Goal: Task Accomplishment & Management: Manage account settings

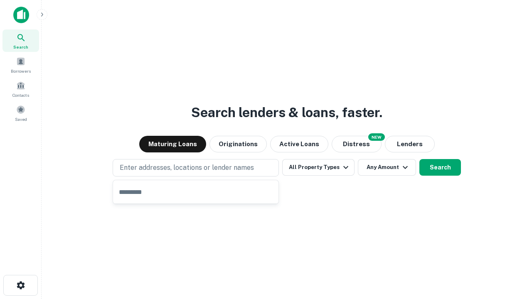
type input "**********"
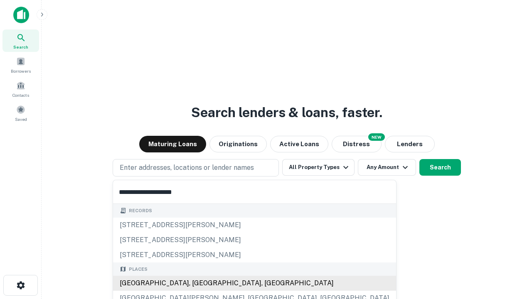
click at [199, 283] on div "[GEOGRAPHIC_DATA], [GEOGRAPHIC_DATA], [GEOGRAPHIC_DATA]" at bounding box center [254, 283] width 283 height 15
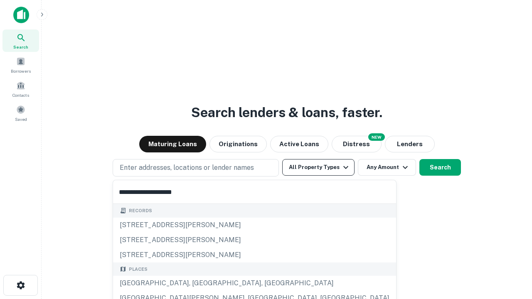
click at [318, 167] on button "All Property Types" at bounding box center [318, 167] width 72 height 17
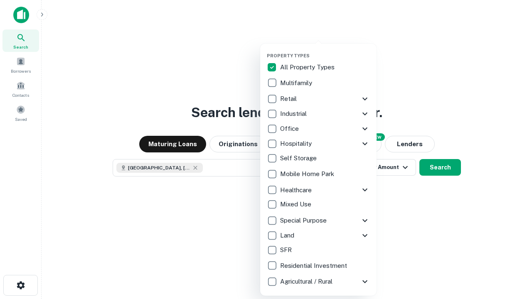
click at [325, 50] on button "button" at bounding box center [325, 50] width 116 height 0
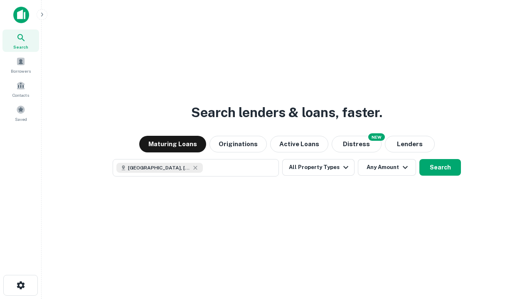
scroll to position [13, 0]
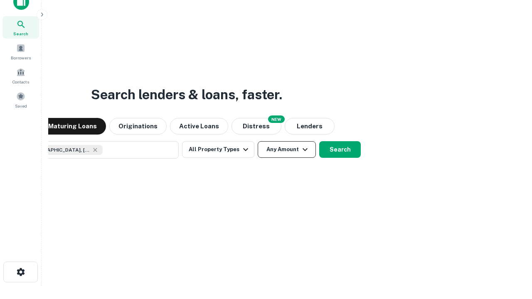
click at [258, 141] on button "Any Amount" at bounding box center [287, 149] width 58 height 17
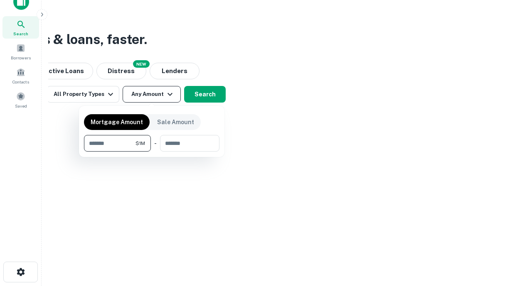
type input "*******"
click at [152, 152] on button "button" at bounding box center [151, 152] width 135 height 0
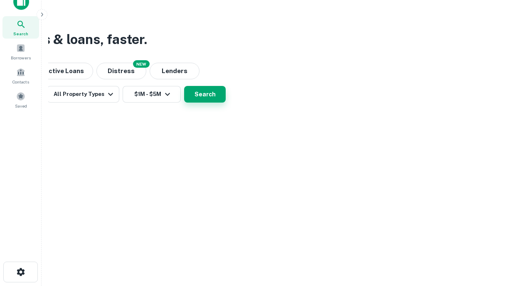
click at [226, 103] on button "Search" at bounding box center [205, 94] width 42 height 17
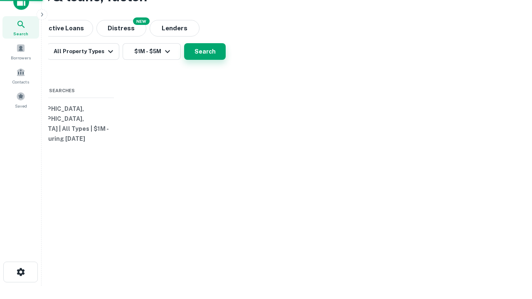
scroll to position [0, 153]
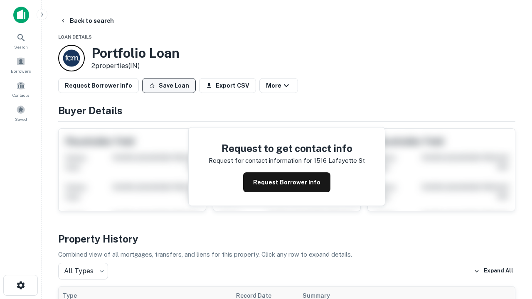
click at [169, 86] on button "Save Loan" at bounding box center [169, 85] width 54 height 15
click at [171, 86] on button "Loan Saved" at bounding box center [170, 85] width 57 height 15
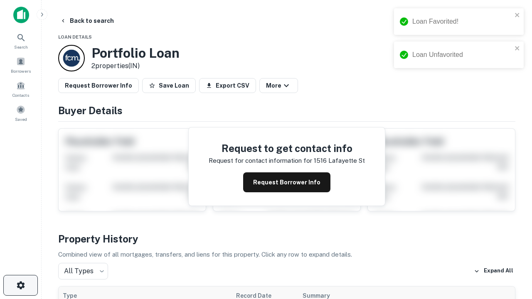
click at [20, 285] on icon "button" at bounding box center [21, 285] width 10 height 10
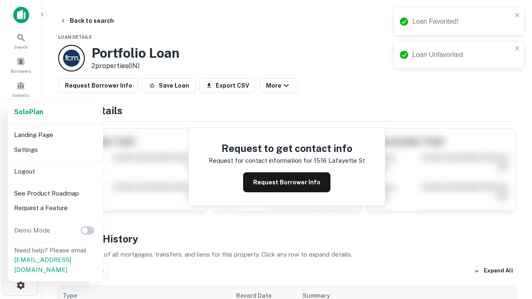
click at [55, 171] on li "Logout" at bounding box center [55, 171] width 89 height 15
